Goal: Book appointment/travel/reservation

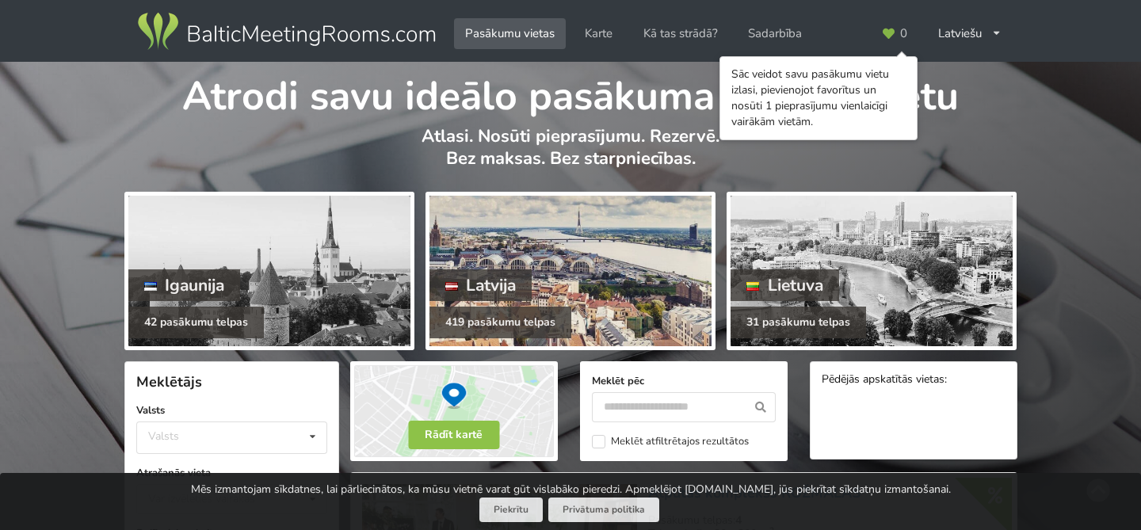
click at [498, 240] on div at bounding box center [570, 271] width 282 height 151
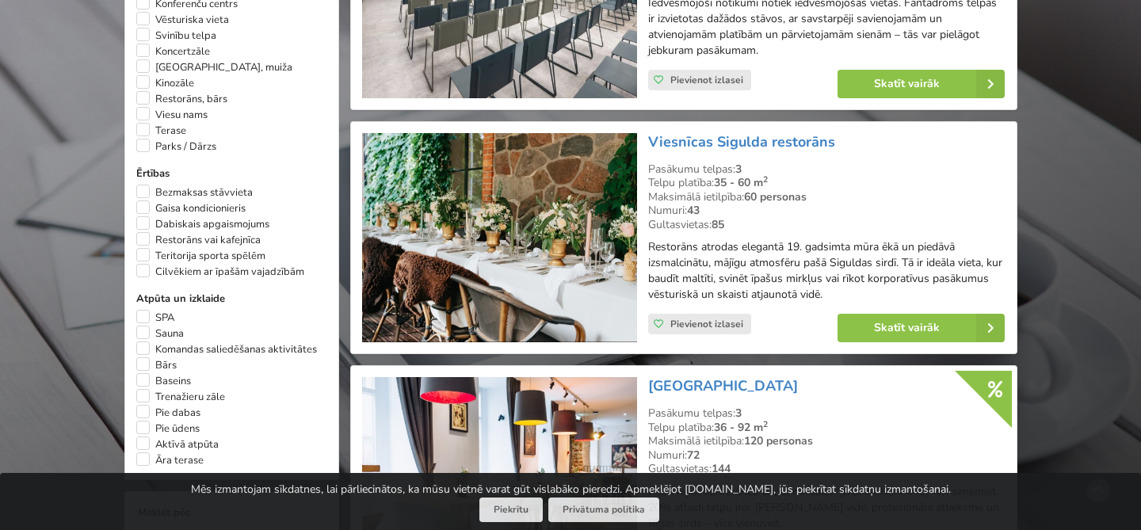
scroll to position [1067, 0]
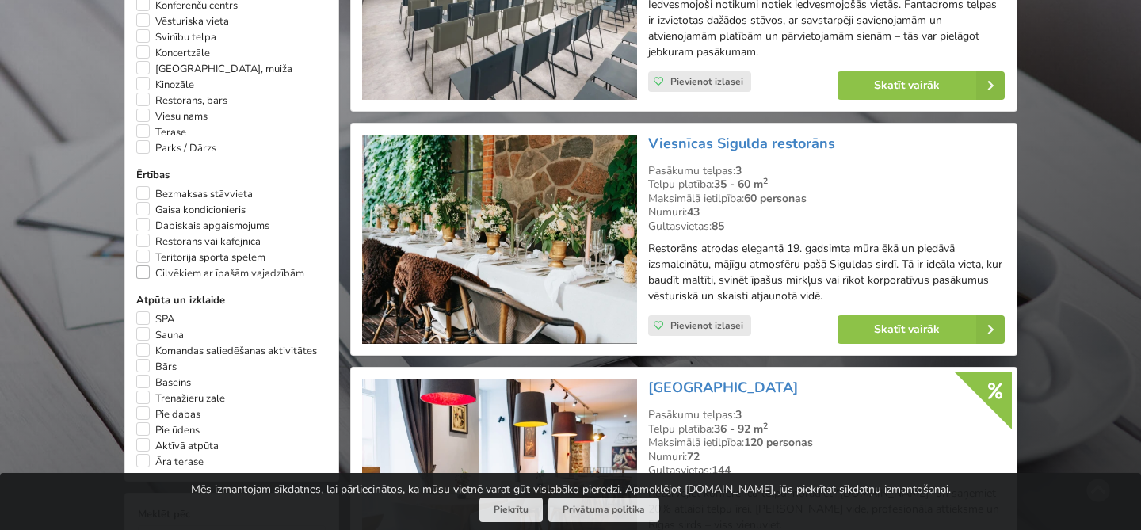
click at [144, 281] on label "Cilvēkiem ar īpašām vajadzībām" at bounding box center [220, 273] width 168 height 16
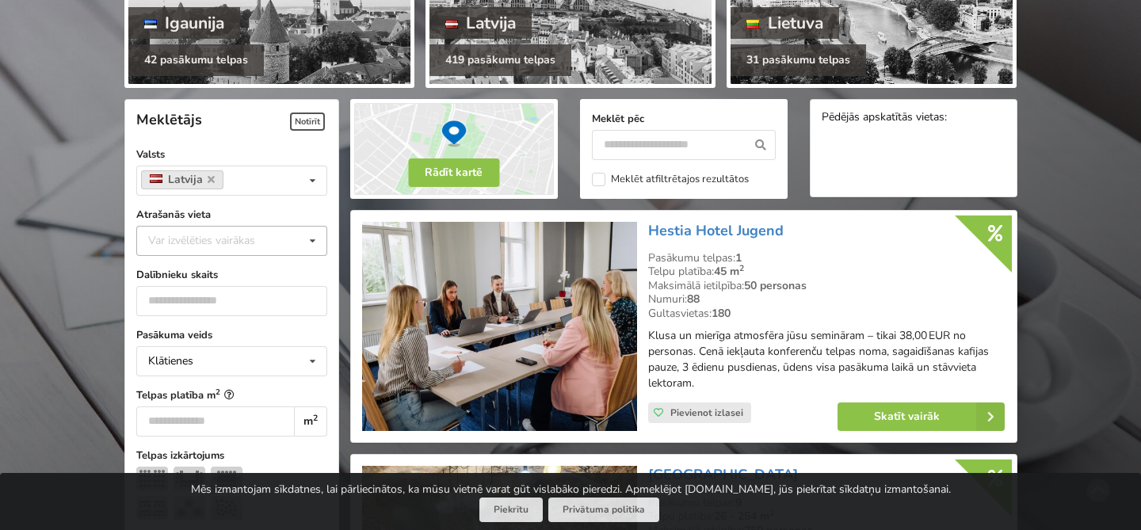
scroll to position [318, 0]
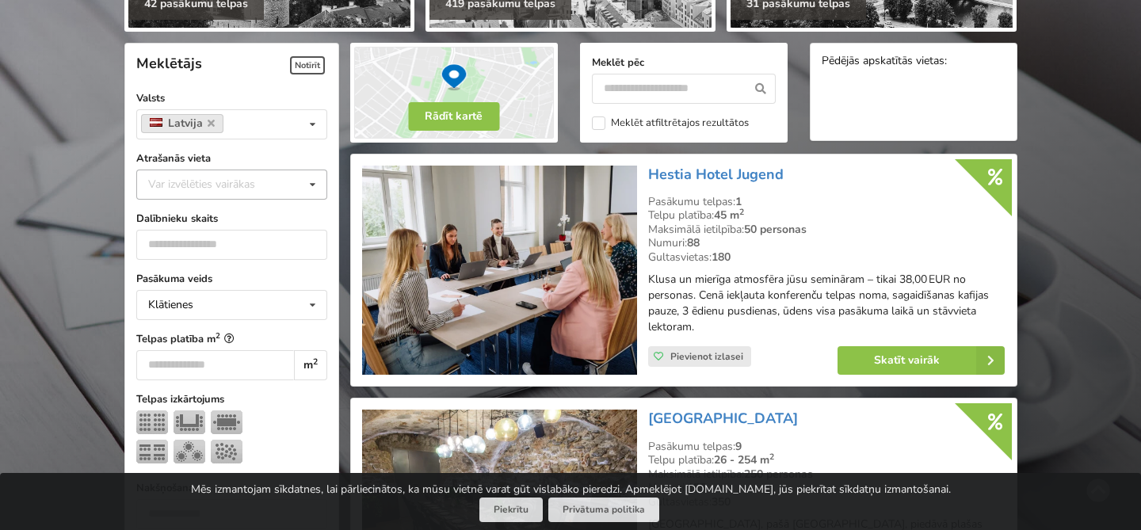
click at [252, 176] on div "Var izvēlēties vairākas" at bounding box center [217, 184] width 147 height 18
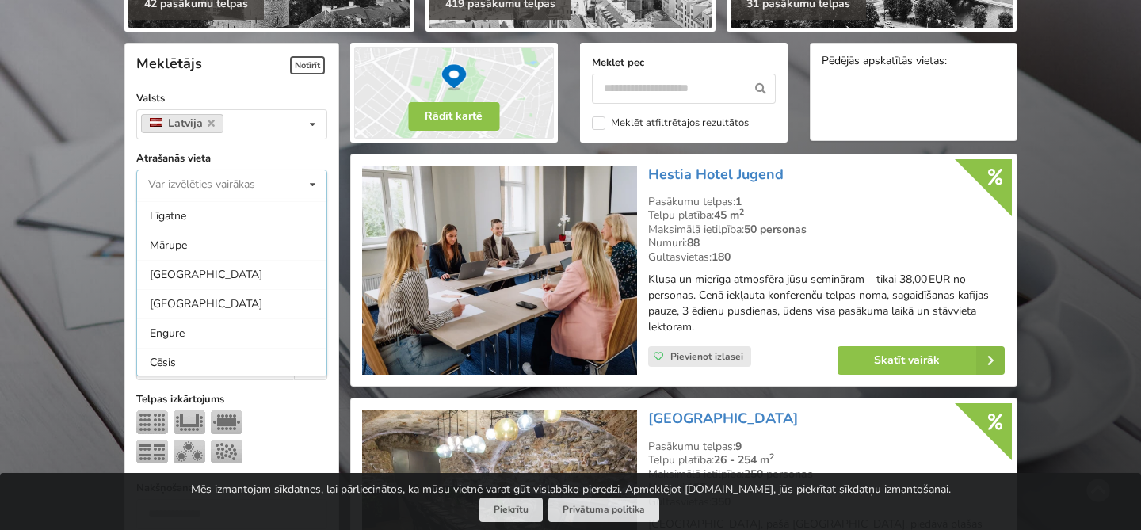
scroll to position [0, 0]
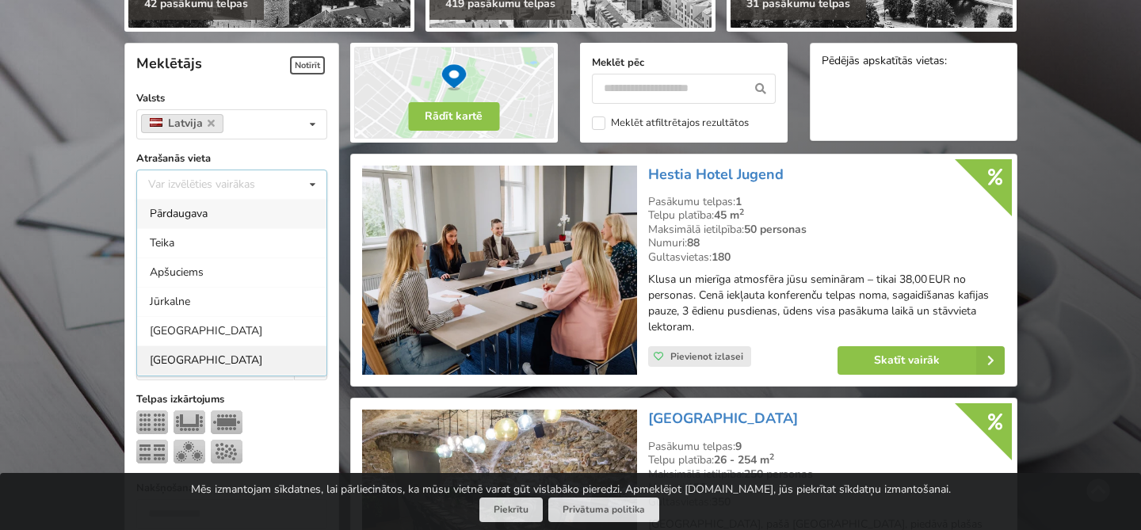
click at [190, 360] on div "[GEOGRAPHIC_DATA]" at bounding box center [231, 359] width 189 height 29
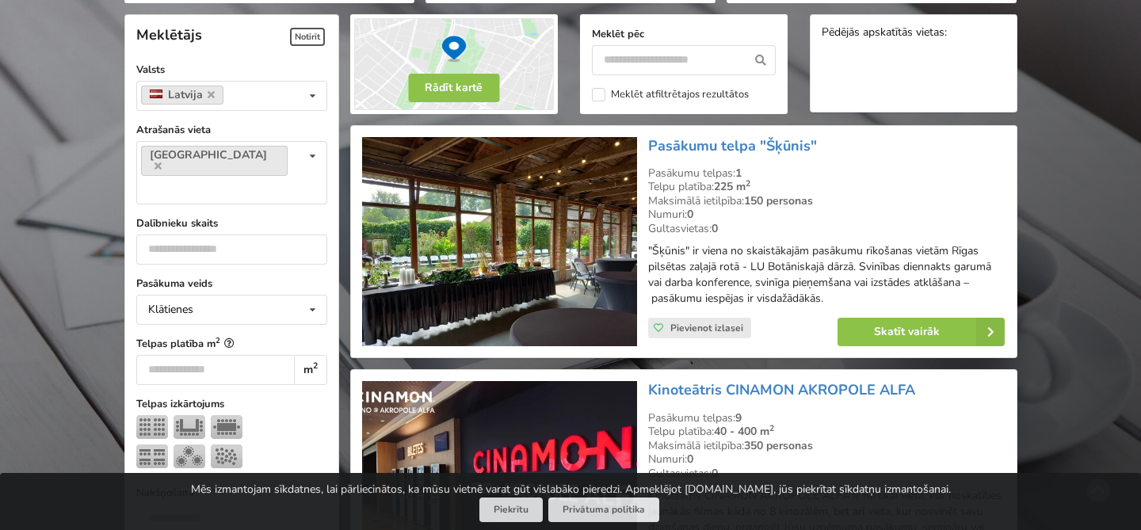
scroll to position [355, 0]
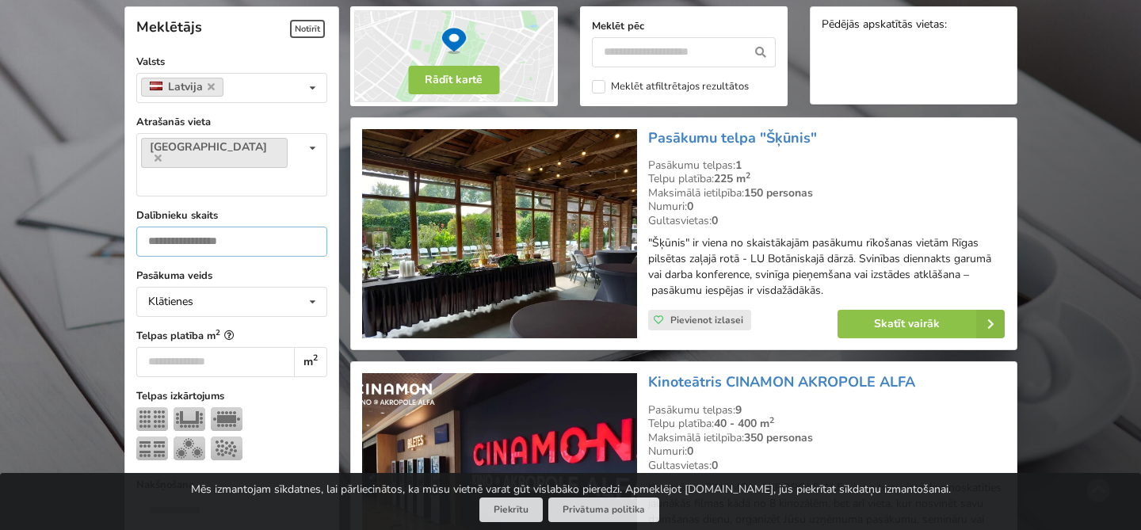
click at [228, 227] on input "number" at bounding box center [231, 242] width 191 height 30
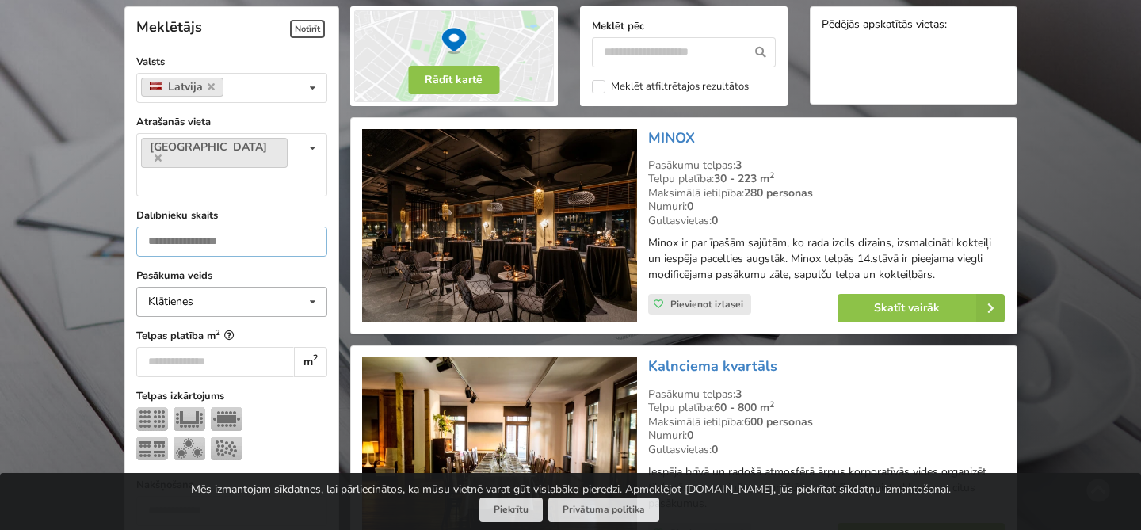
type input "**"
click at [223, 287] on div "Klātienes Klātienes Tiešsaistes Klātienes ar tiešraidi" at bounding box center [231, 302] width 191 height 30
click at [221, 316] on div "Klātienes" at bounding box center [231, 330] width 189 height 29
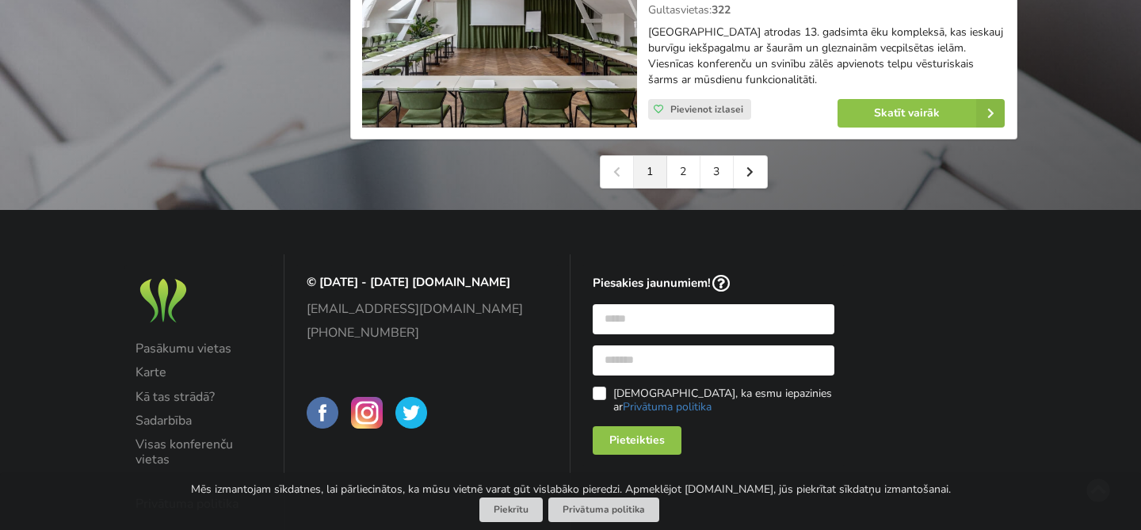
scroll to position [3839, 0]
